Goal: Task Accomplishment & Management: Manage account settings

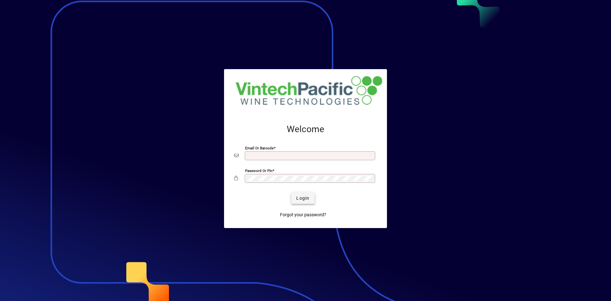
type input "**********"
click at [308, 193] on span "submit" at bounding box center [302, 197] width 23 height 15
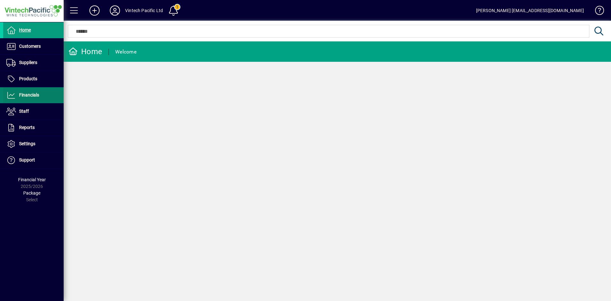
click at [37, 94] on span "Financials" at bounding box center [29, 94] width 20 height 5
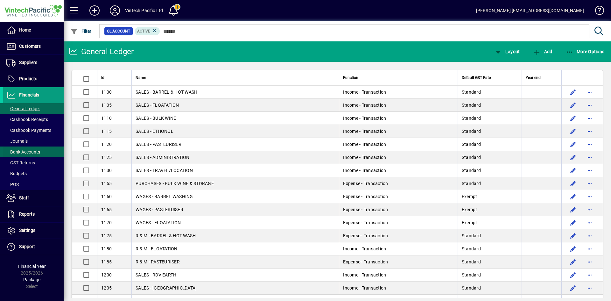
click at [36, 152] on span "Bank Accounts" at bounding box center [23, 151] width 34 height 5
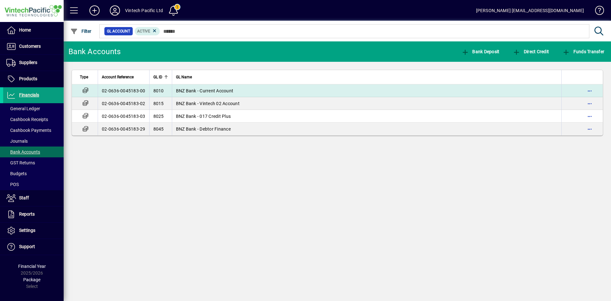
click at [229, 92] on span "BNZ Bank - Current Account" at bounding box center [205, 90] width 58 height 5
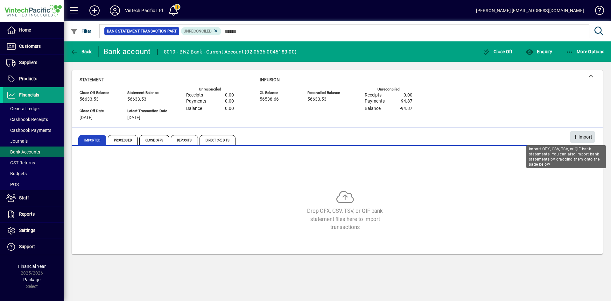
click at [576, 138] on icon "button" at bounding box center [576, 137] width 6 height 4
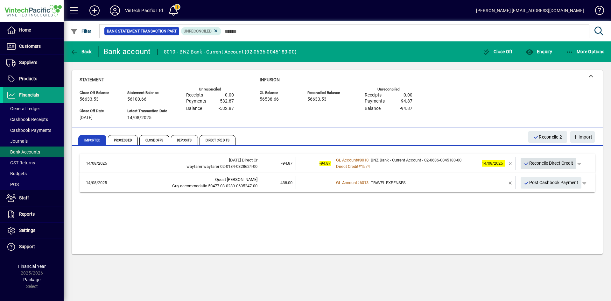
click at [558, 164] on span "Reconcile Direct Credit" at bounding box center [549, 163] width 50 height 10
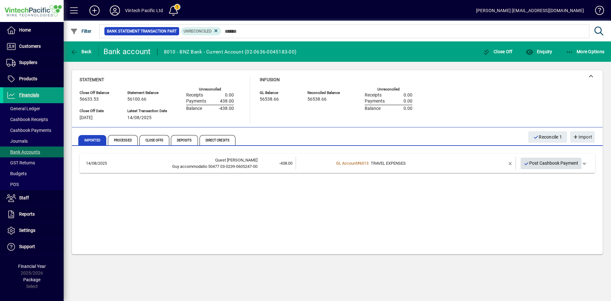
click at [549, 164] on span "Post Cashbook Payment" at bounding box center [551, 163] width 55 height 10
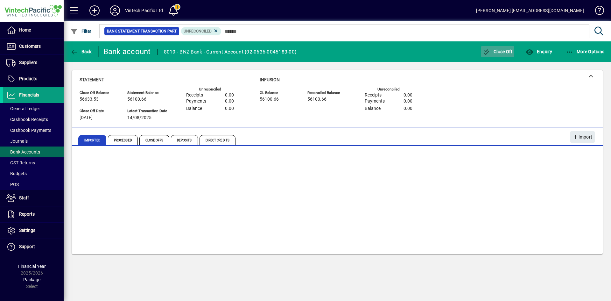
click at [507, 52] on span "Close Off" at bounding box center [498, 51] width 30 height 5
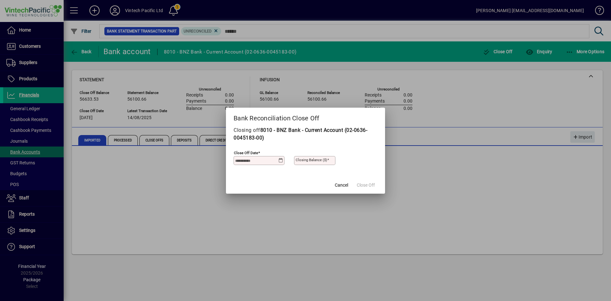
click at [281, 158] on icon at bounding box center [280, 160] width 5 height 5
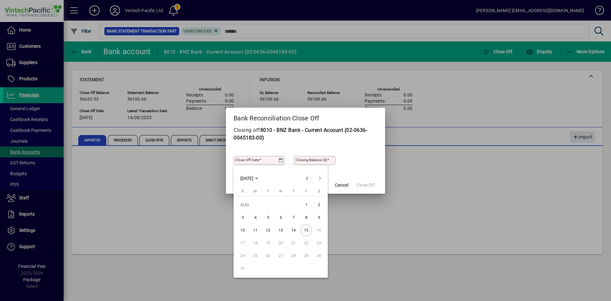
click at [296, 230] on span "14" at bounding box center [293, 229] width 11 height 11
type input "**********"
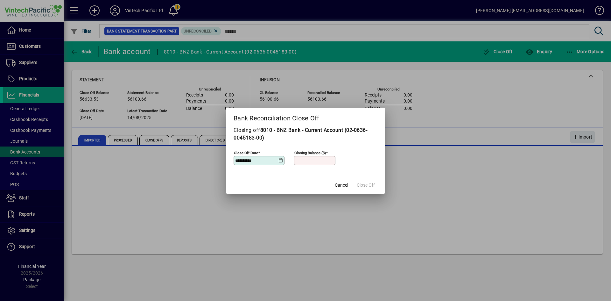
click at [316, 162] on input "Closing Balance ($)" at bounding box center [315, 160] width 39 height 5
type input "********"
click at [369, 183] on span "Close Off" at bounding box center [366, 185] width 18 height 7
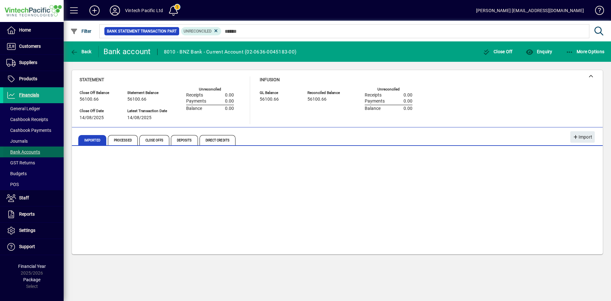
click at [33, 152] on span "Bank Accounts" at bounding box center [23, 151] width 34 height 5
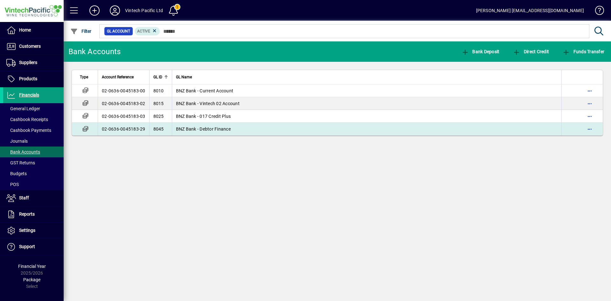
click at [202, 127] on span "BNZ Bank - Debtor Finance" at bounding box center [203, 128] width 55 height 5
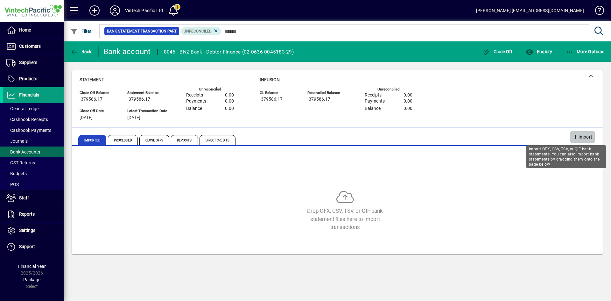
click at [580, 138] on span "Import" at bounding box center [582, 137] width 19 height 10
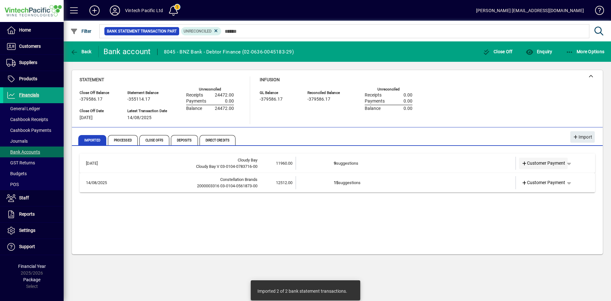
click at [559, 163] on span "Customer Payment" at bounding box center [543, 163] width 44 height 7
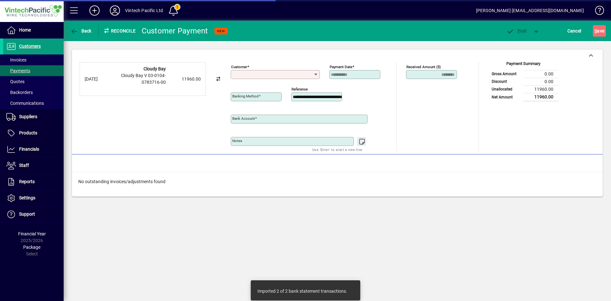
type input "**********"
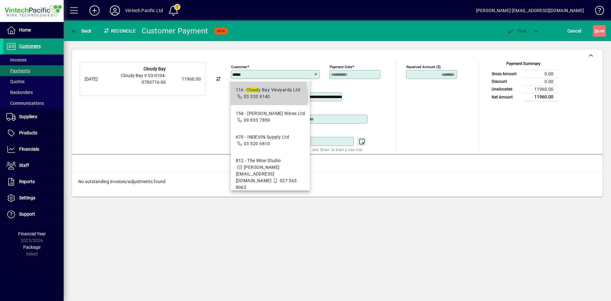
click at [267, 96] on span "03 520 9140" at bounding box center [257, 96] width 26 height 5
type input "**********"
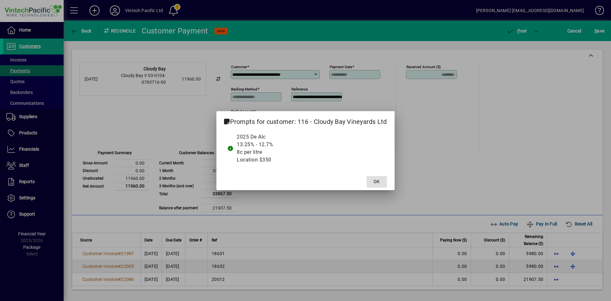
click at [379, 177] on span at bounding box center [377, 181] width 20 height 15
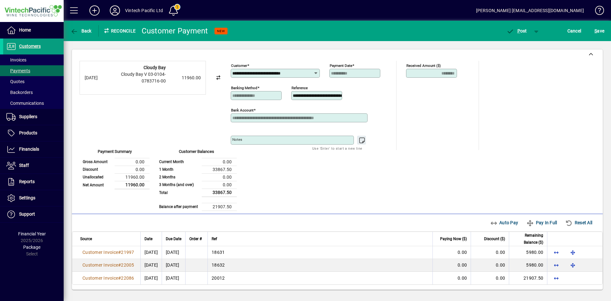
scroll to position [2, 0]
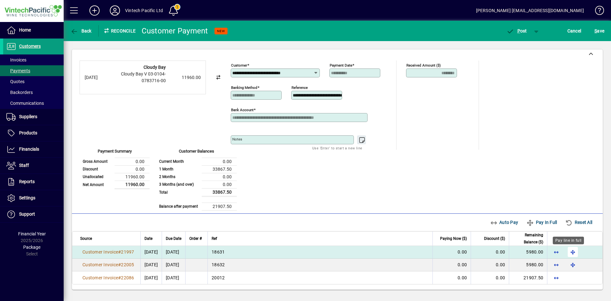
click at [568, 253] on span "button" at bounding box center [572, 251] width 15 height 15
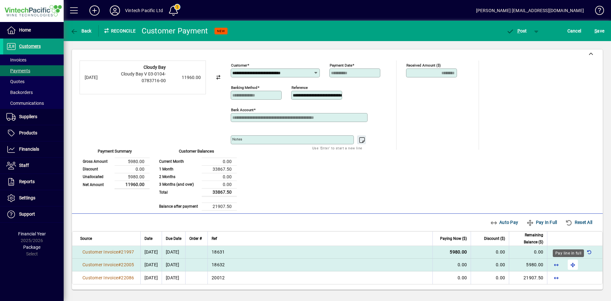
click at [569, 264] on span "button" at bounding box center [572, 264] width 15 height 15
click at [594, 26] on span "S ave" at bounding box center [599, 31] width 10 height 10
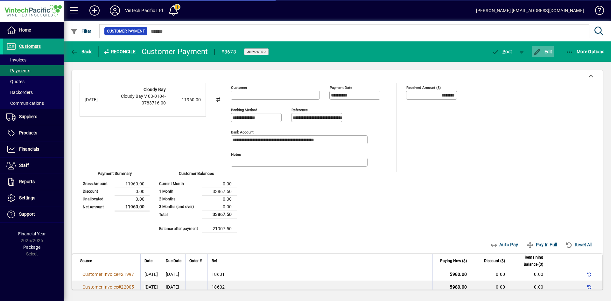
type input "**********"
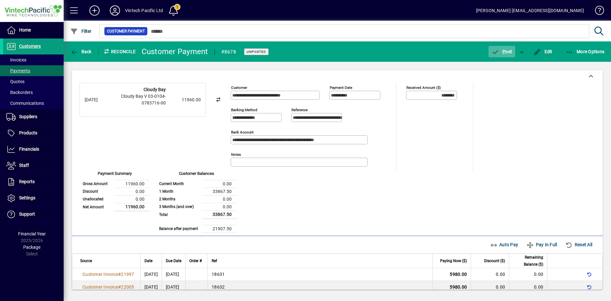
click at [511, 52] on span "P ost" at bounding box center [502, 51] width 21 height 5
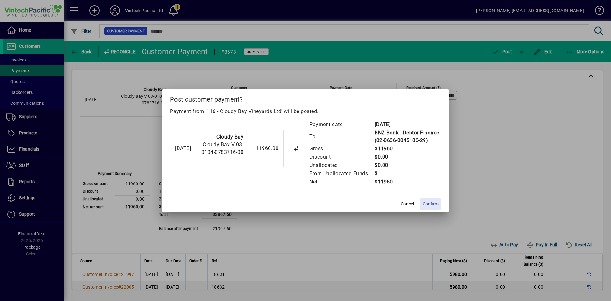
click at [430, 201] on span "Confirm" at bounding box center [431, 203] width 16 height 7
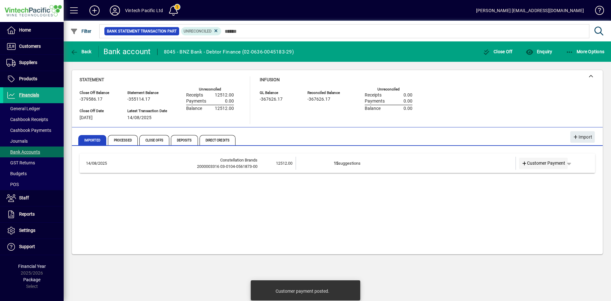
click at [550, 162] on span "Customer Payment" at bounding box center [543, 163] width 44 height 7
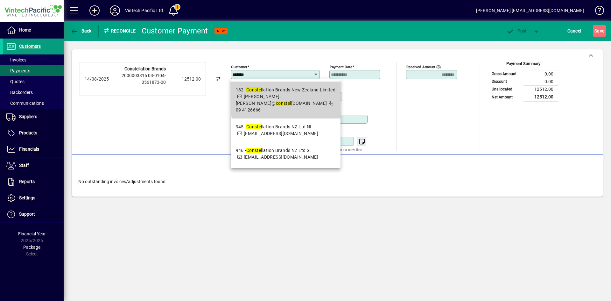
click at [320, 93] on div "182 - Constel lation Brands New Zealand Limited" at bounding box center [286, 90] width 100 height 7
type input "**********"
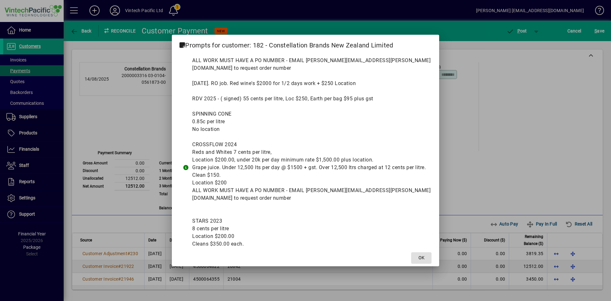
click at [422, 258] on span "OK" at bounding box center [421, 257] width 6 height 7
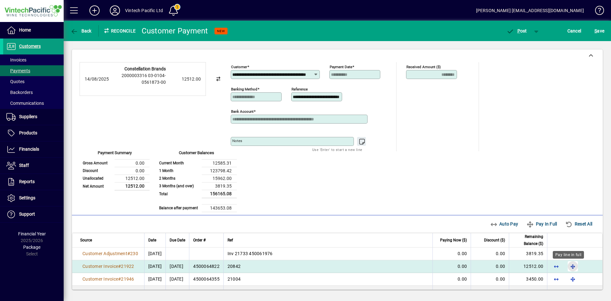
click at [565, 266] on span "button" at bounding box center [572, 265] width 15 height 15
click at [595, 29] on span "S" at bounding box center [595, 30] width 3 height 5
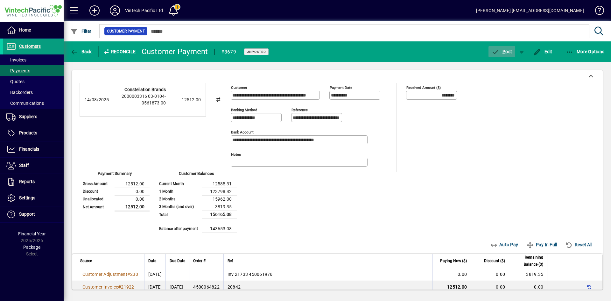
click at [499, 49] on span "P ost" at bounding box center [502, 51] width 21 height 5
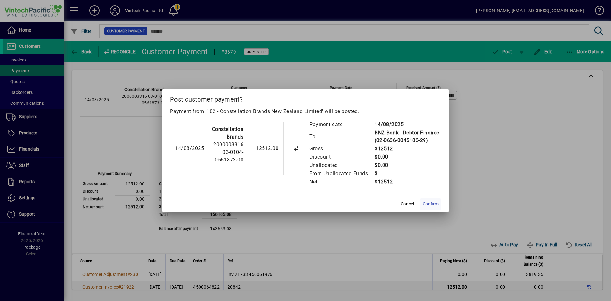
click at [432, 203] on span "Confirm" at bounding box center [431, 203] width 16 height 7
